Goal: Task Accomplishment & Management: Complete application form

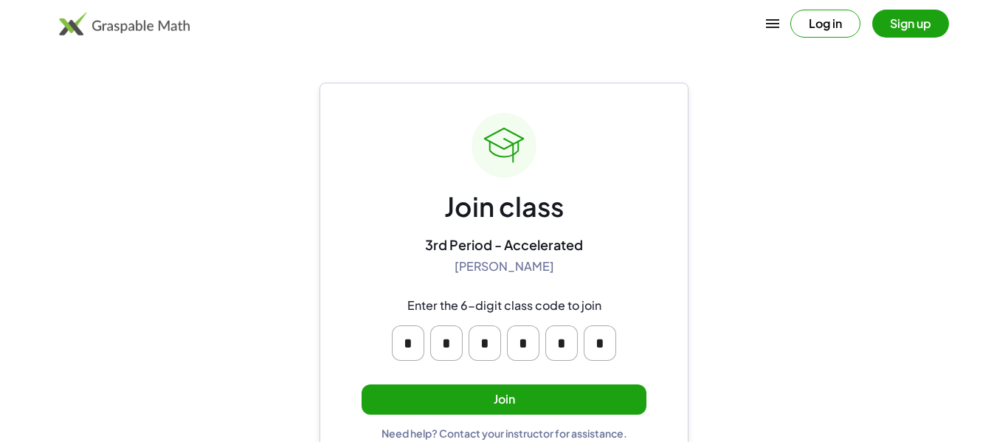
scroll to position [28, 0]
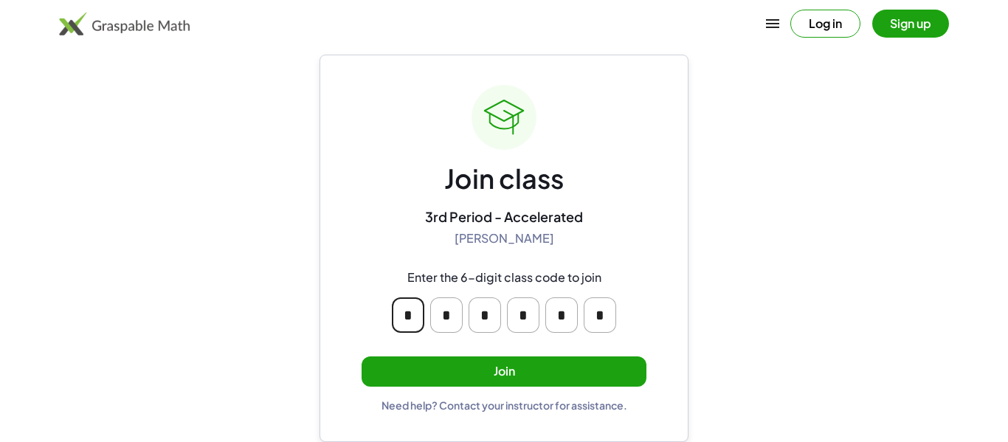
click at [410, 323] on input "*" at bounding box center [408, 314] width 32 height 35
click at [404, 80] on div "Join class 3rd Period - Accelerated [PERSON_NAME] Enter the 6-digit class code …" at bounding box center [504, 248] width 369 height 387
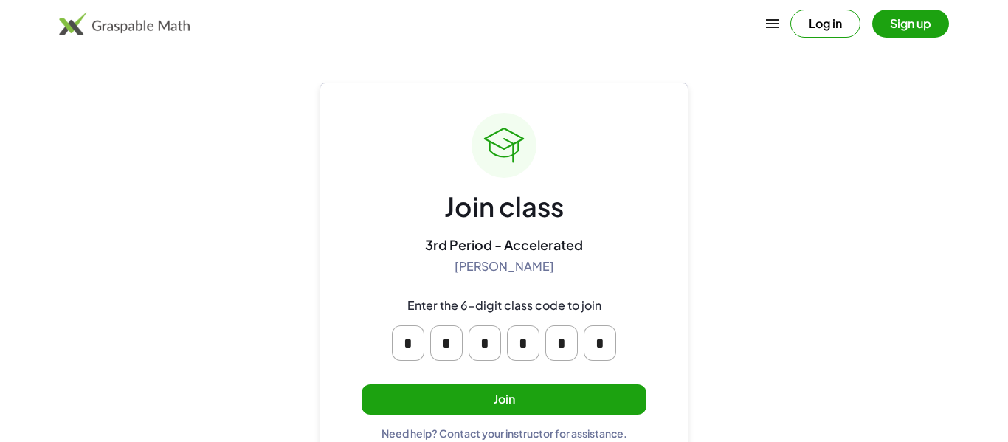
click at [517, 401] on button "Join" at bounding box center [504, 400] width 285 height 30
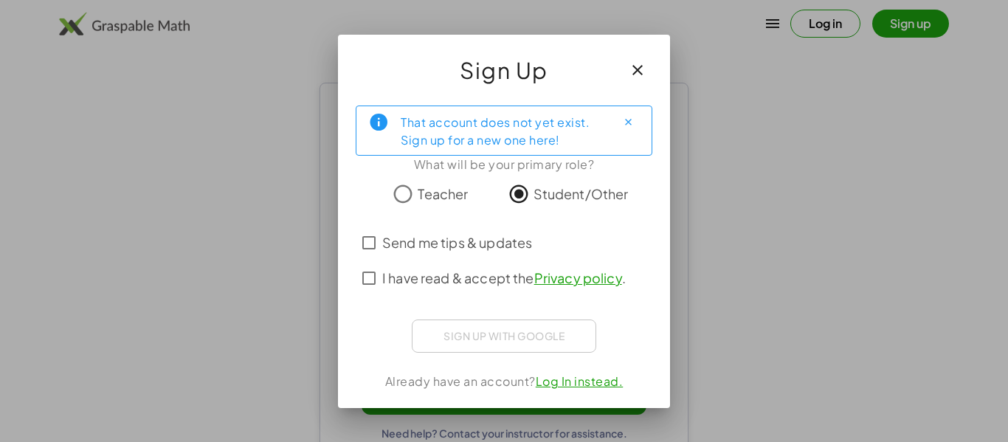
click at [460, 272] on span "I have read & accept the Privacy policy ." at bounding box center [504, 278] width 244 height 20
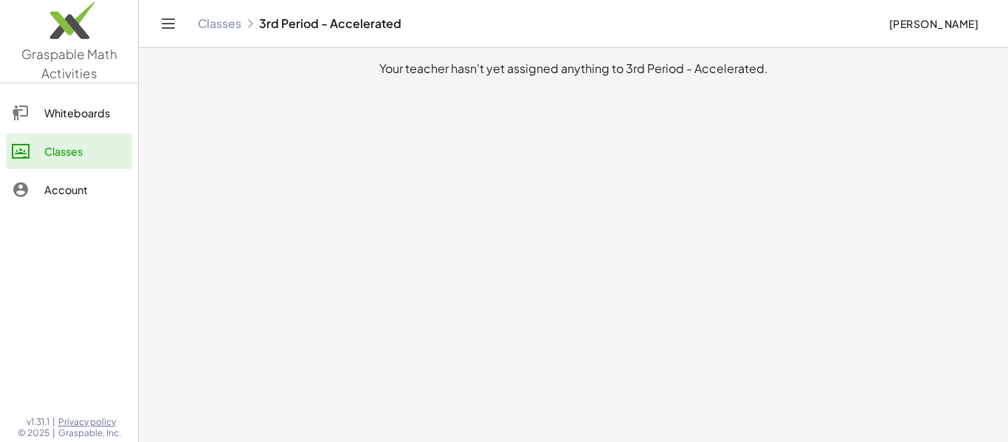
click at [74, 201] on link "Account" at bounding box center [69, 189] width 126 height 35
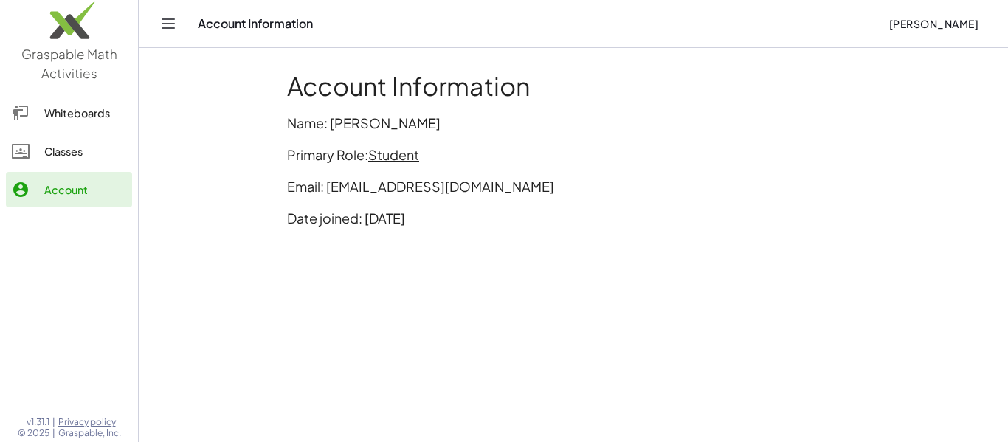
click at [100, 125] on link "Whiteboards" at bounding box center [69, 112] width 126 height 35
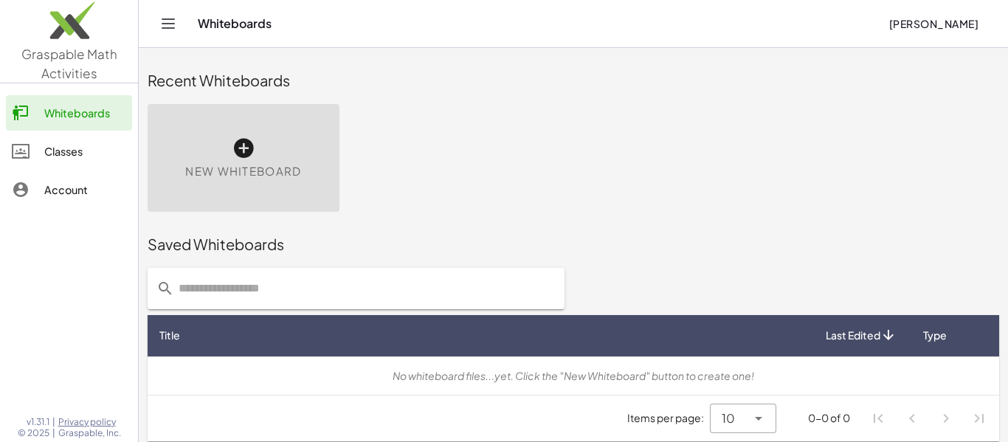
scroll to position [8, 0]
